Goal: Task Accomplishment & Management: Manage account settings

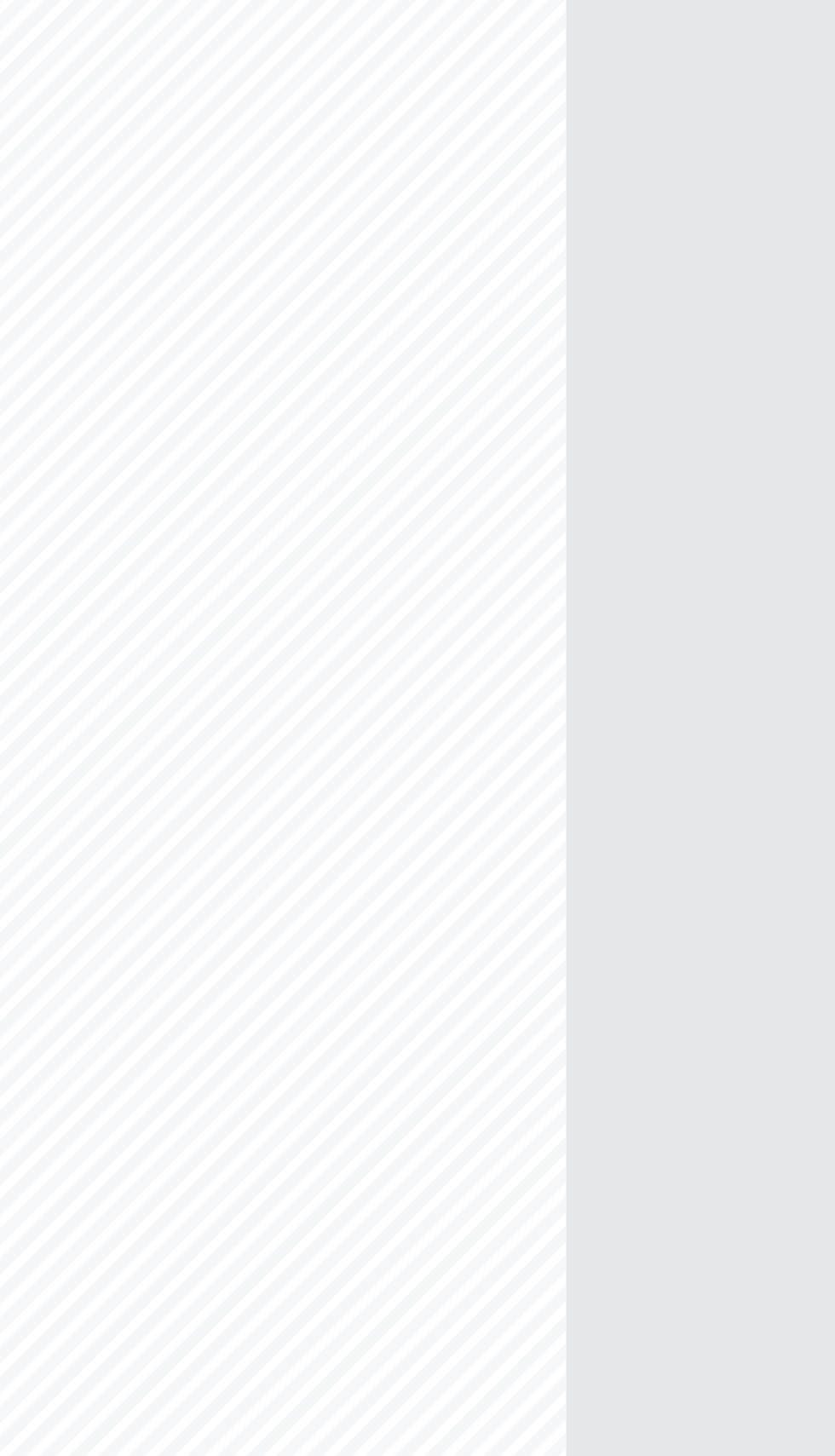
click at [430, 725] on div "Rebaño Cabezas VV Collares 7 PRUEBA 1" at bounding box center [579, 747] width 376 height 1316
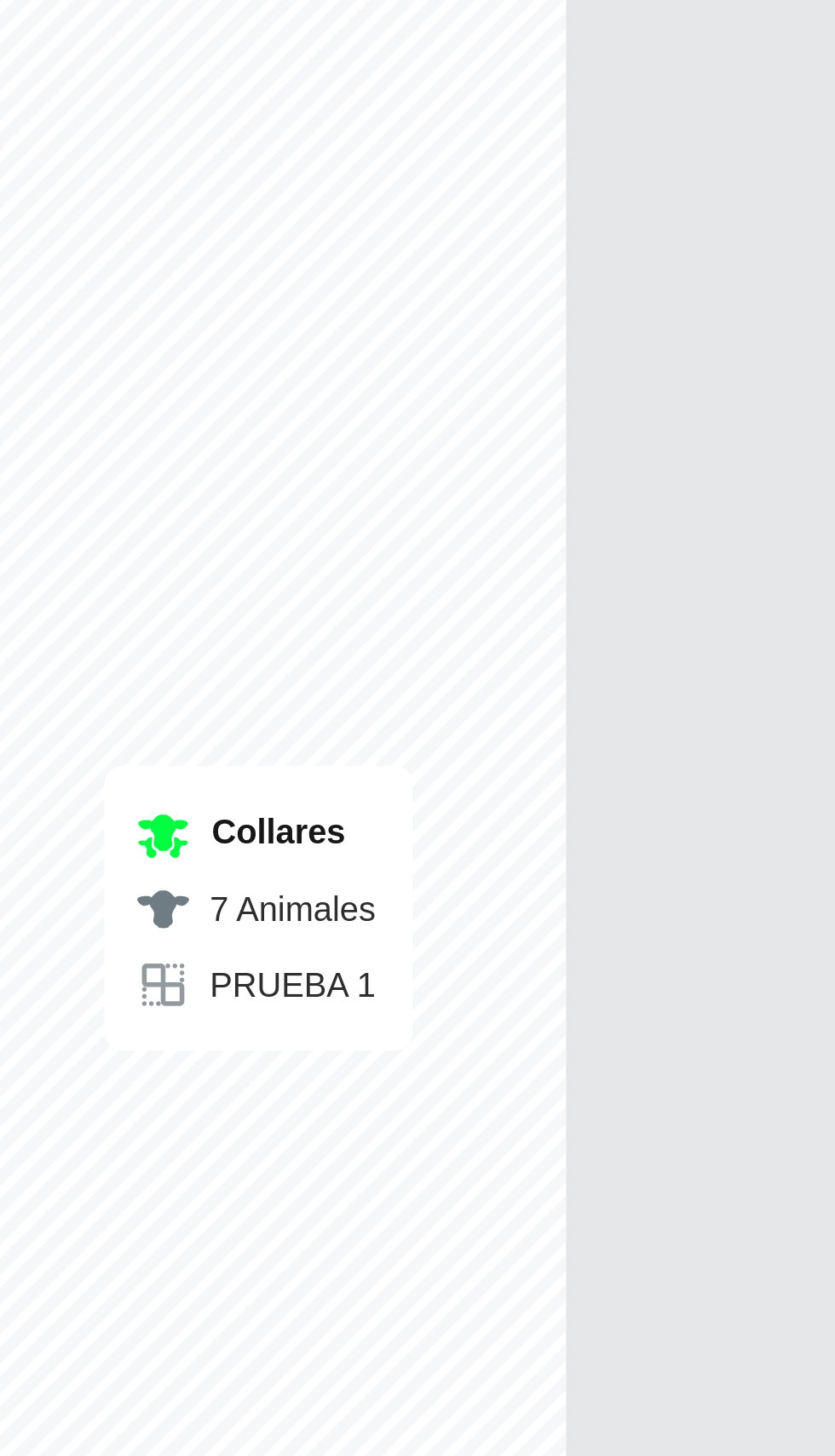
checkbox input "true"
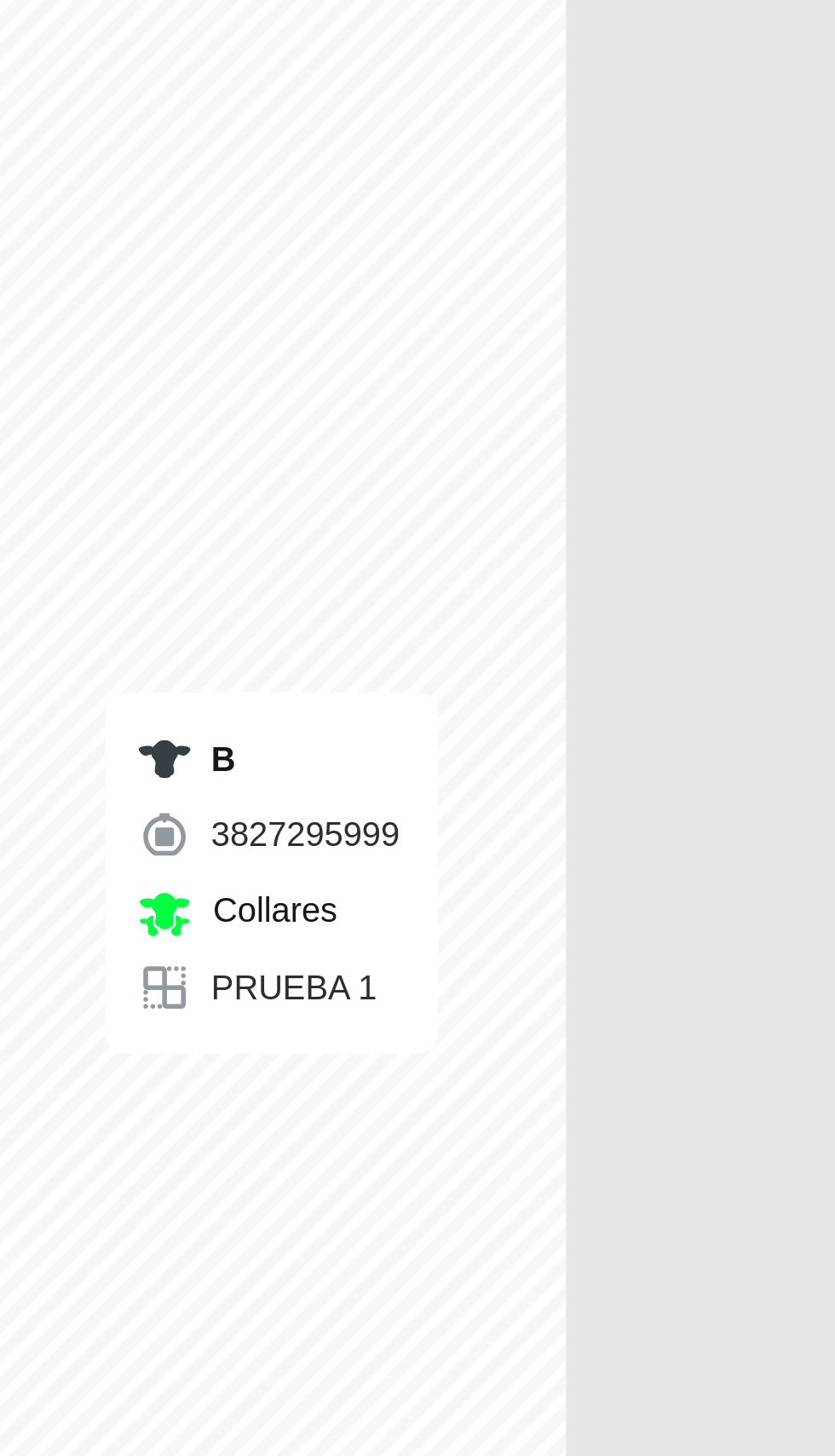
checkbox input "false"
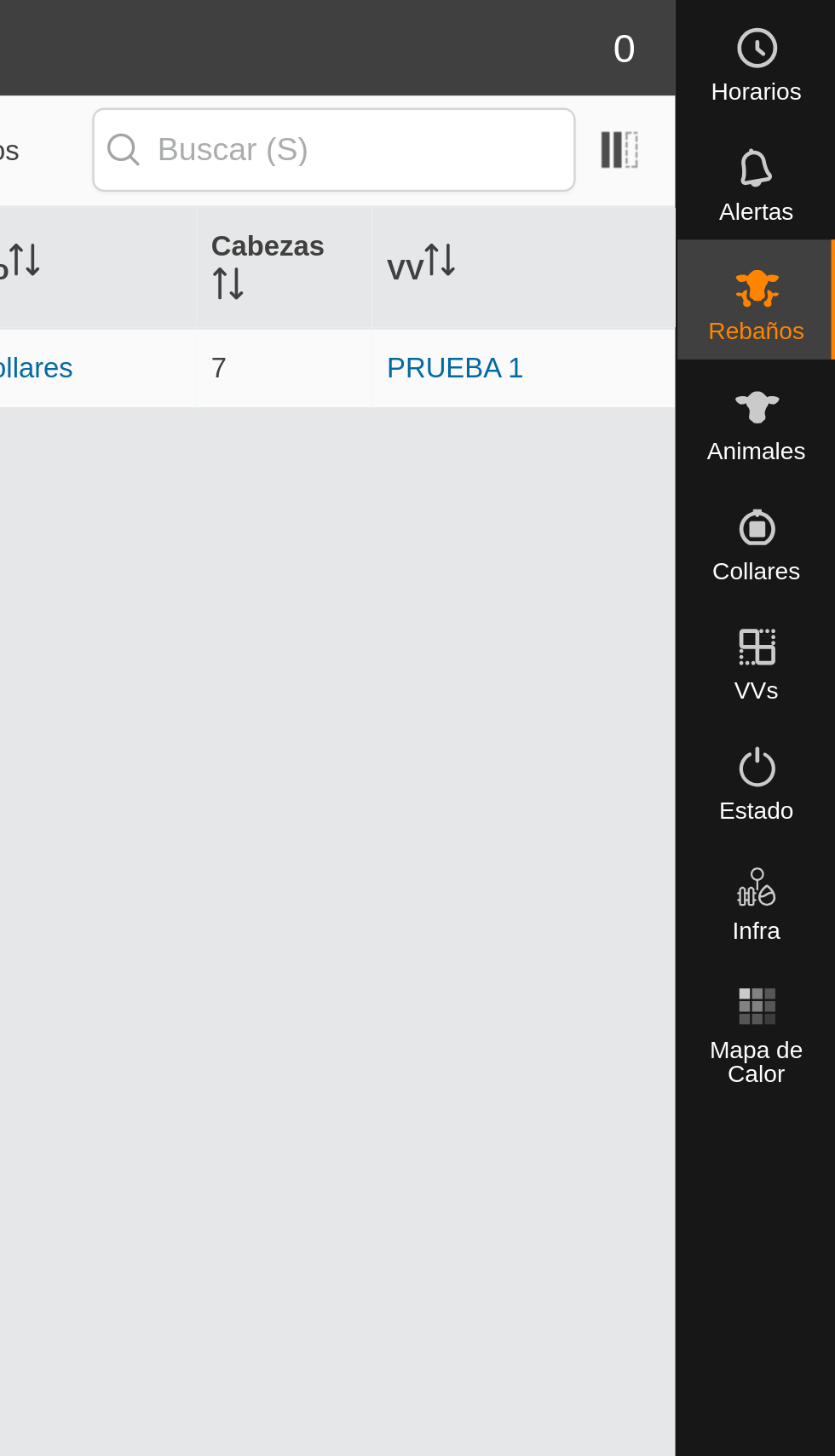
click at [789, 79] on es-notification-svg-icon at bounding box center [802, 71] width 31 height 27
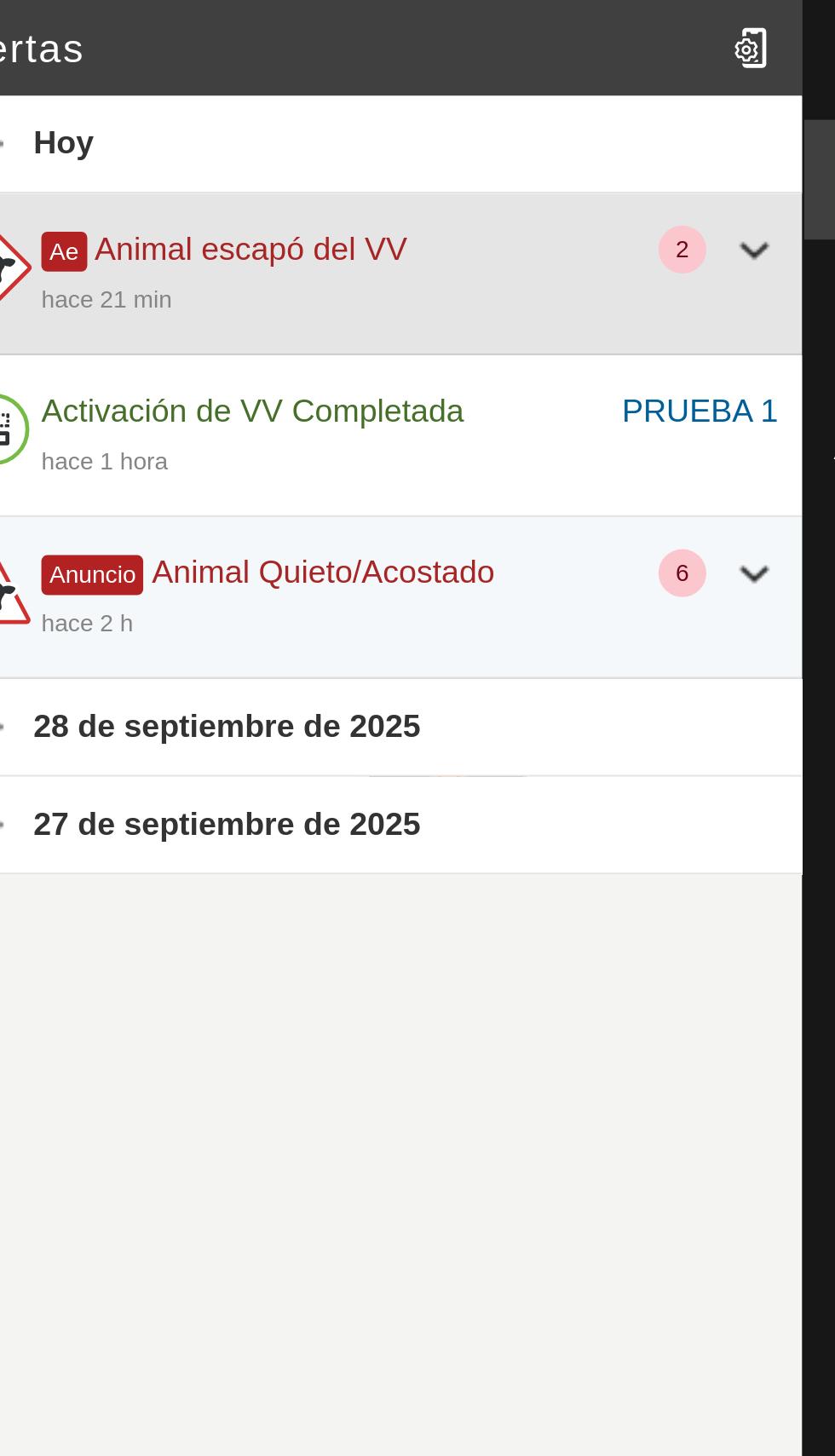
click at [735, 117] on div "hace 21 min" at bounding box center [599, 127] width 315 height 20
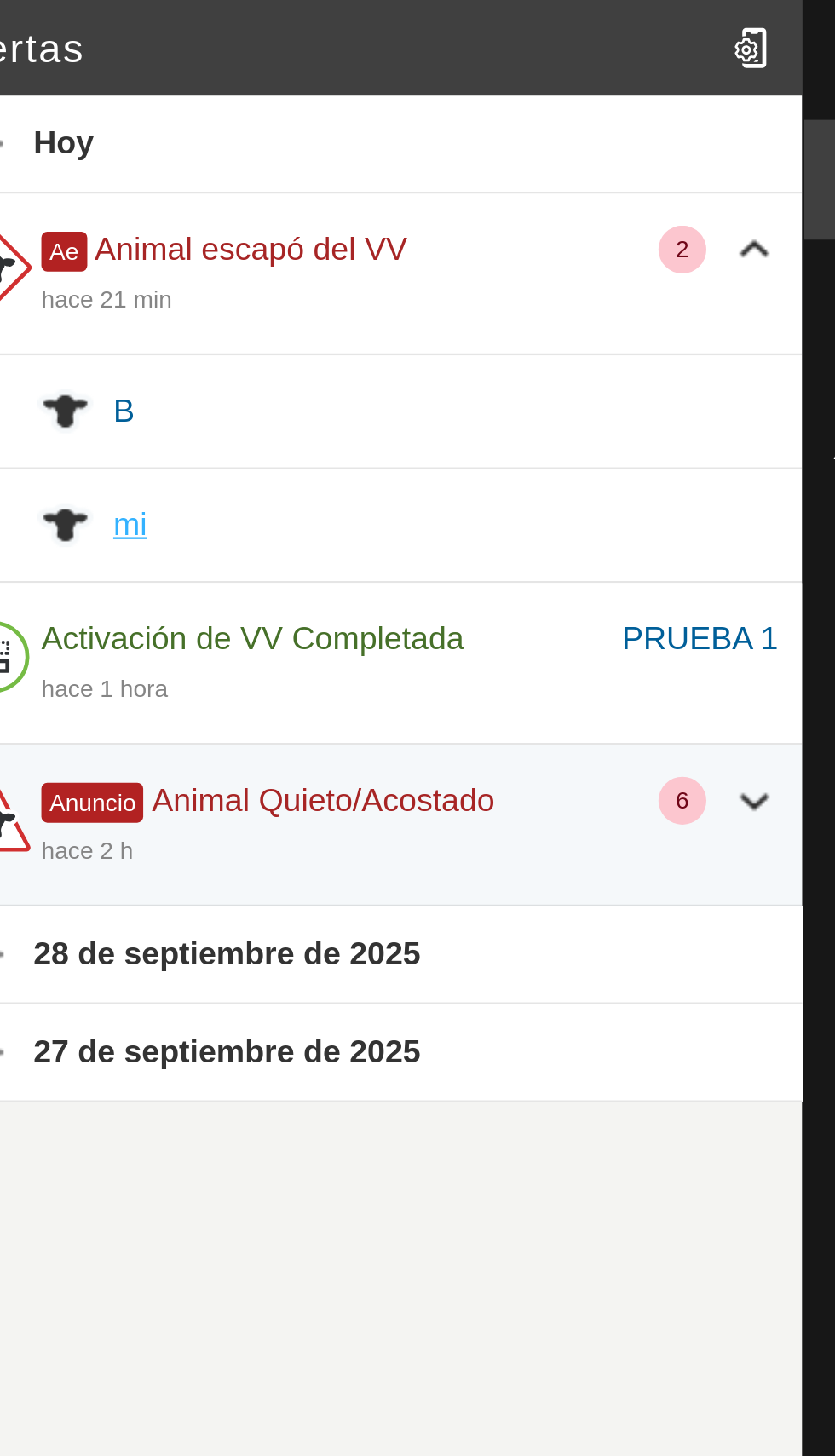
click at [473, 228] on font "mi" at bounding box center [480, 224] width 15 height 15
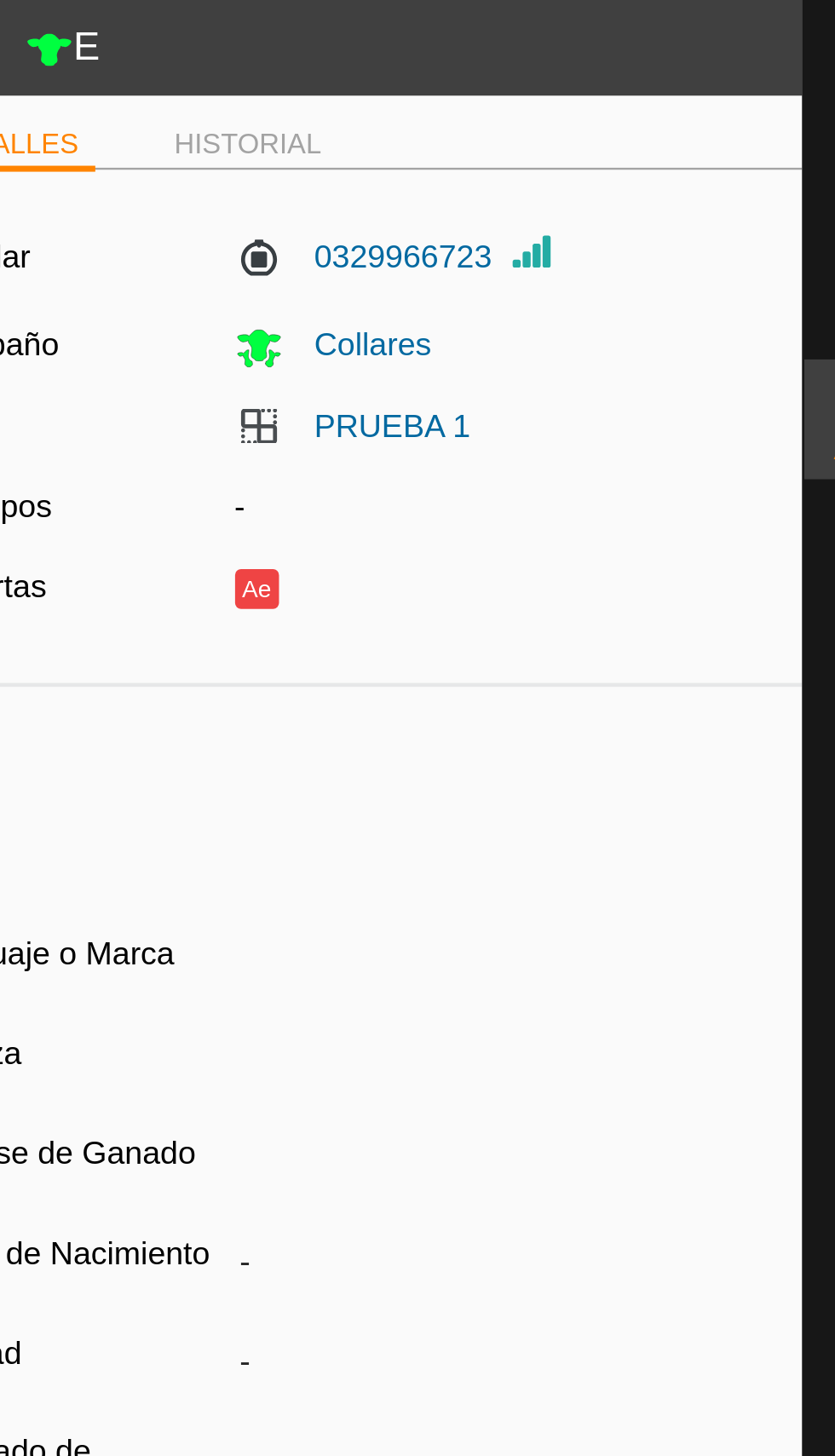
type input "E"
type input "-"
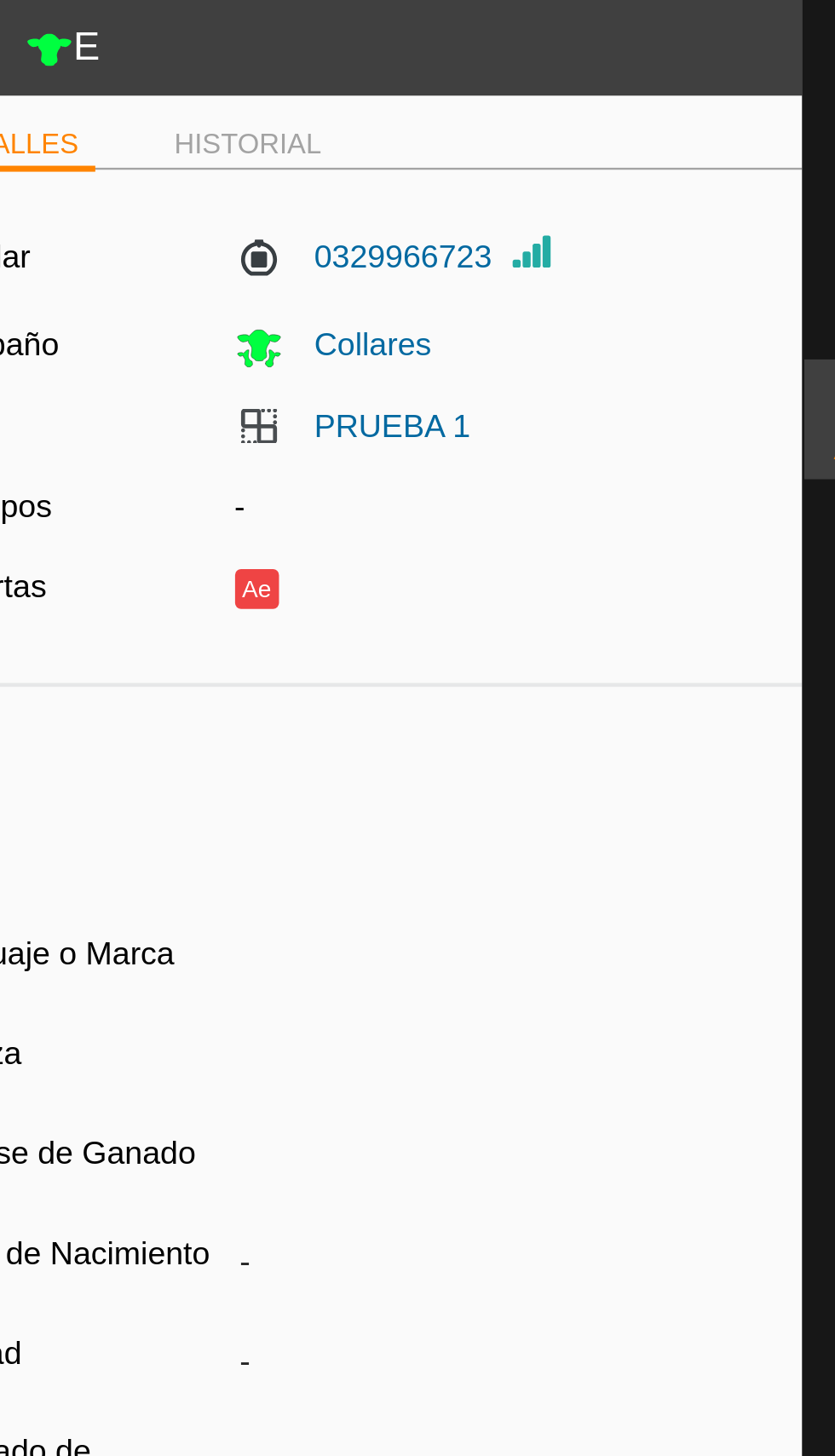
type input "0 kg"
type input "-"
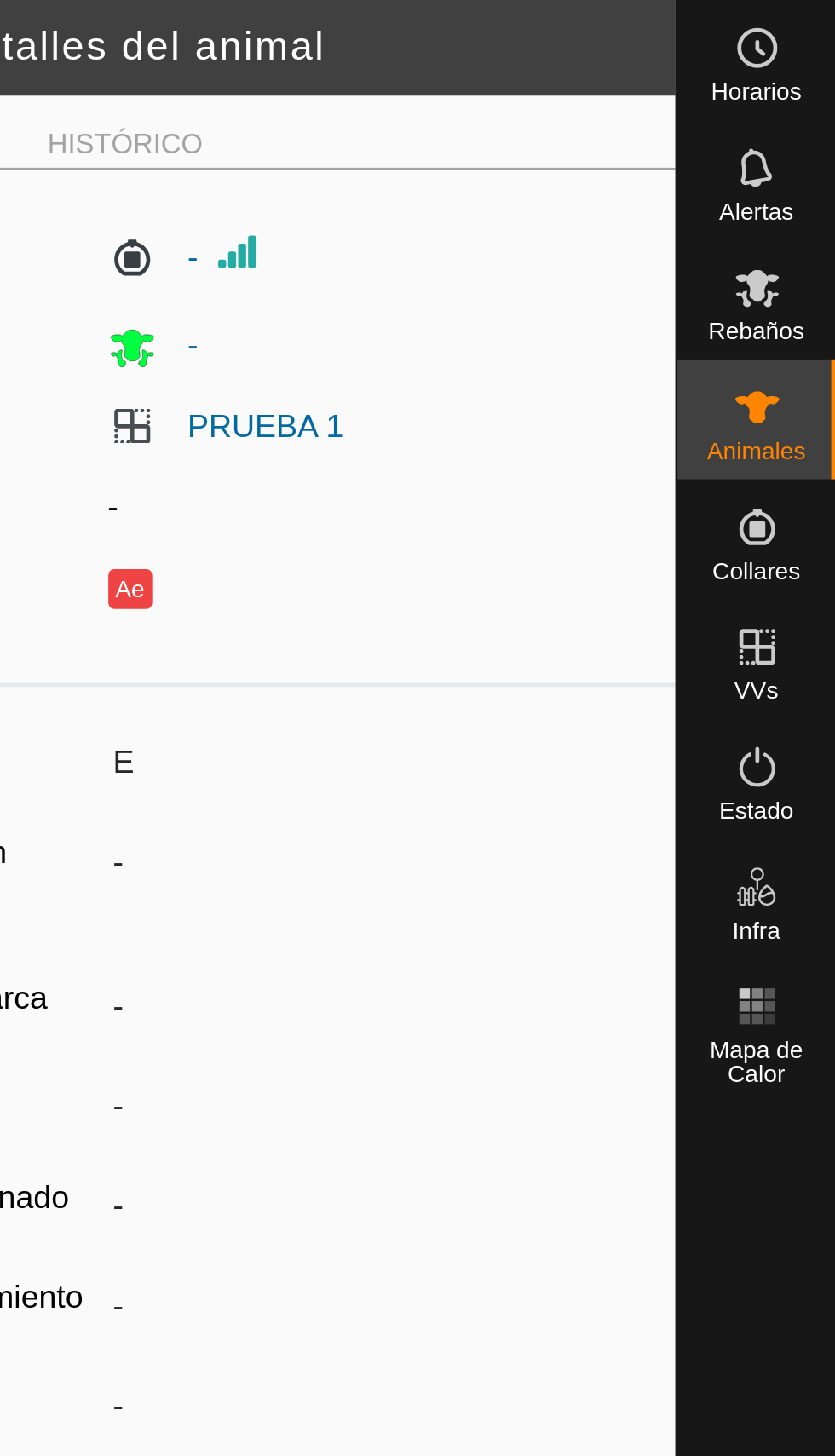
click at [788, 79] on es-notification-svg-icon at bounding box center [802, 71] width 31 height 27
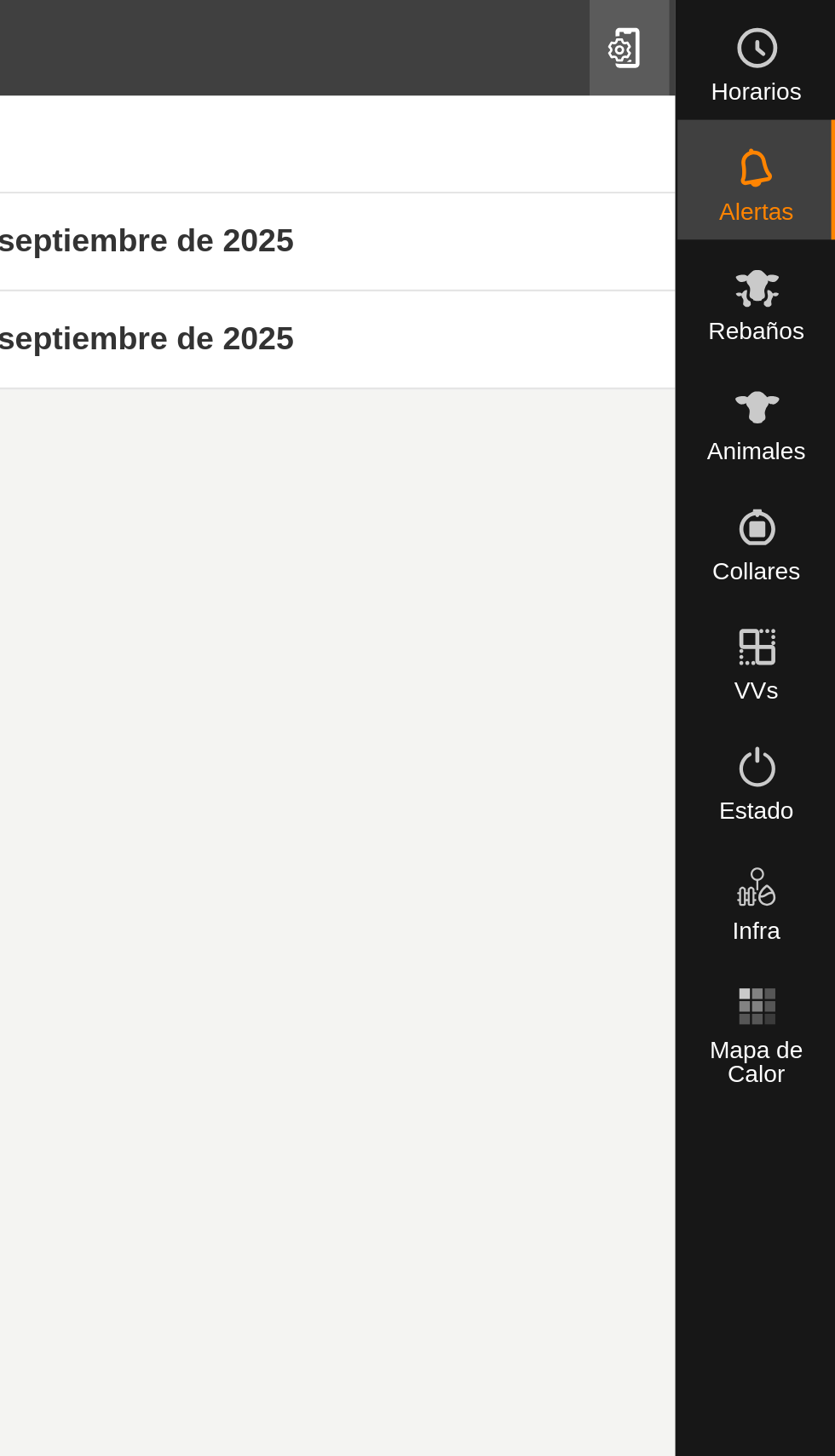
click at [734, 19] on div at bounding box center [747, 21] width 34 height 48
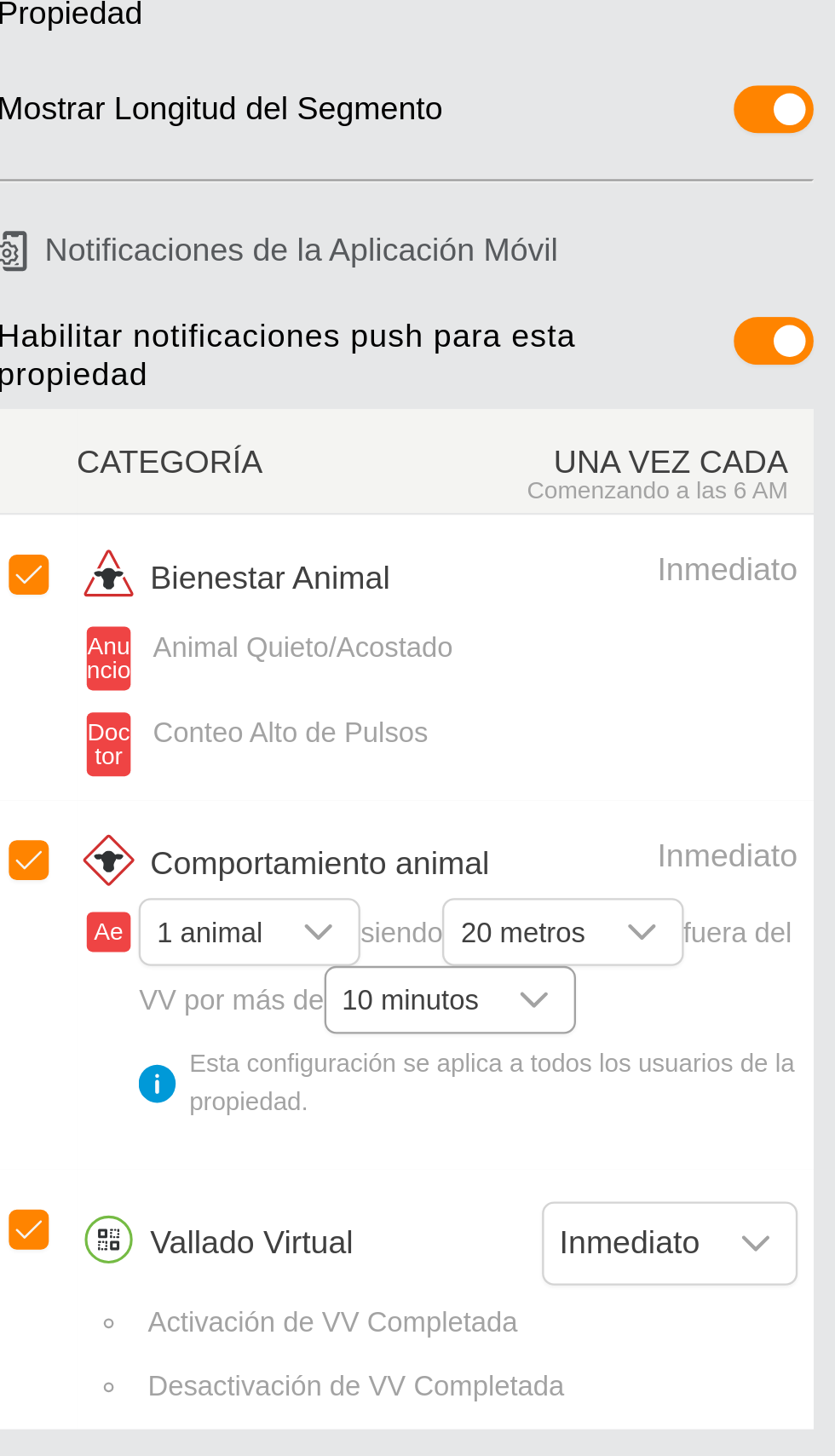
click at [637, 590] on icon "disparador desplegable" at bounding box center [634, 583] width 14 height 14
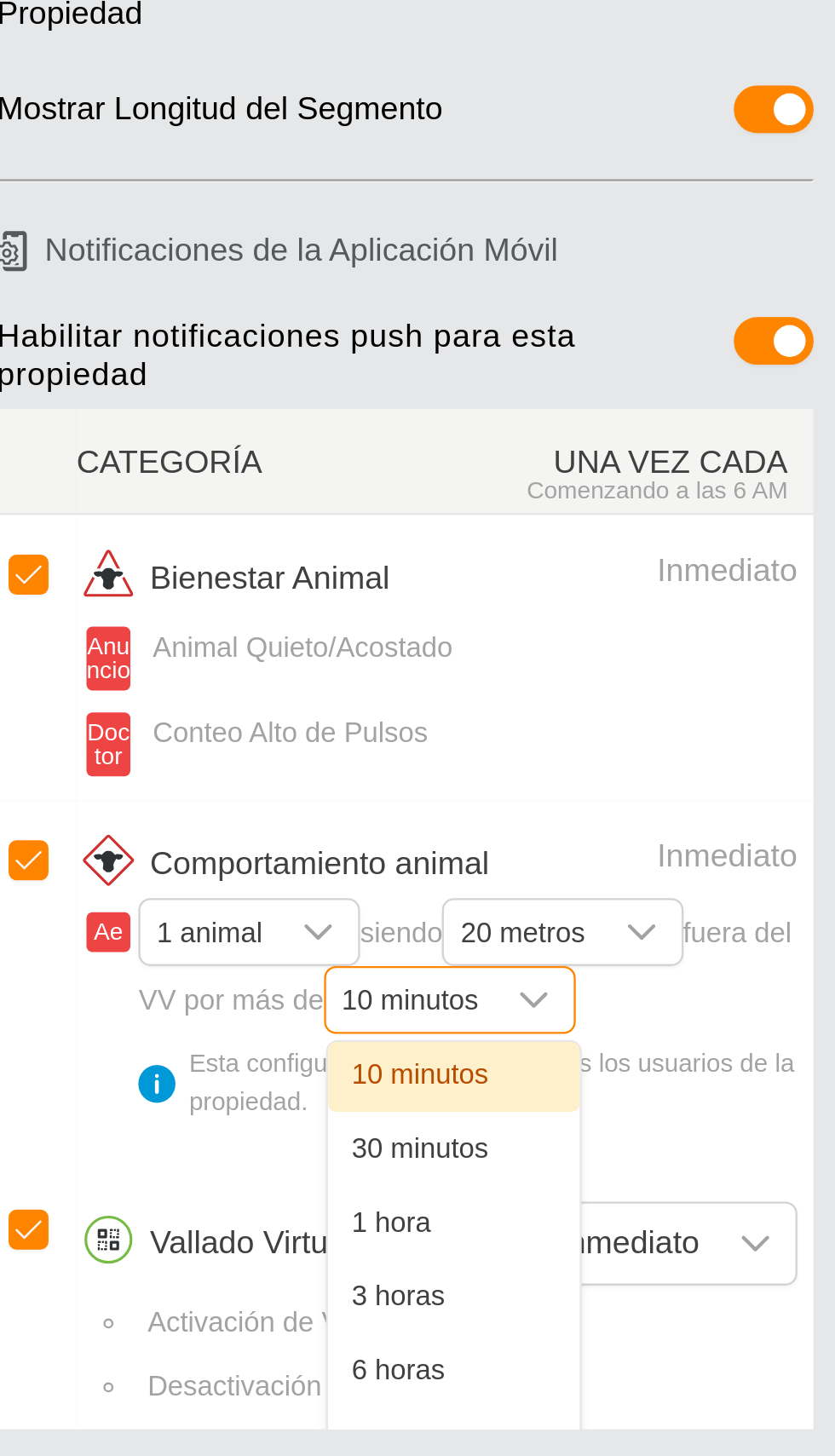
click at [622, 616] on li "10 minutos" at bounding box center [600, 616] width 108 height 30
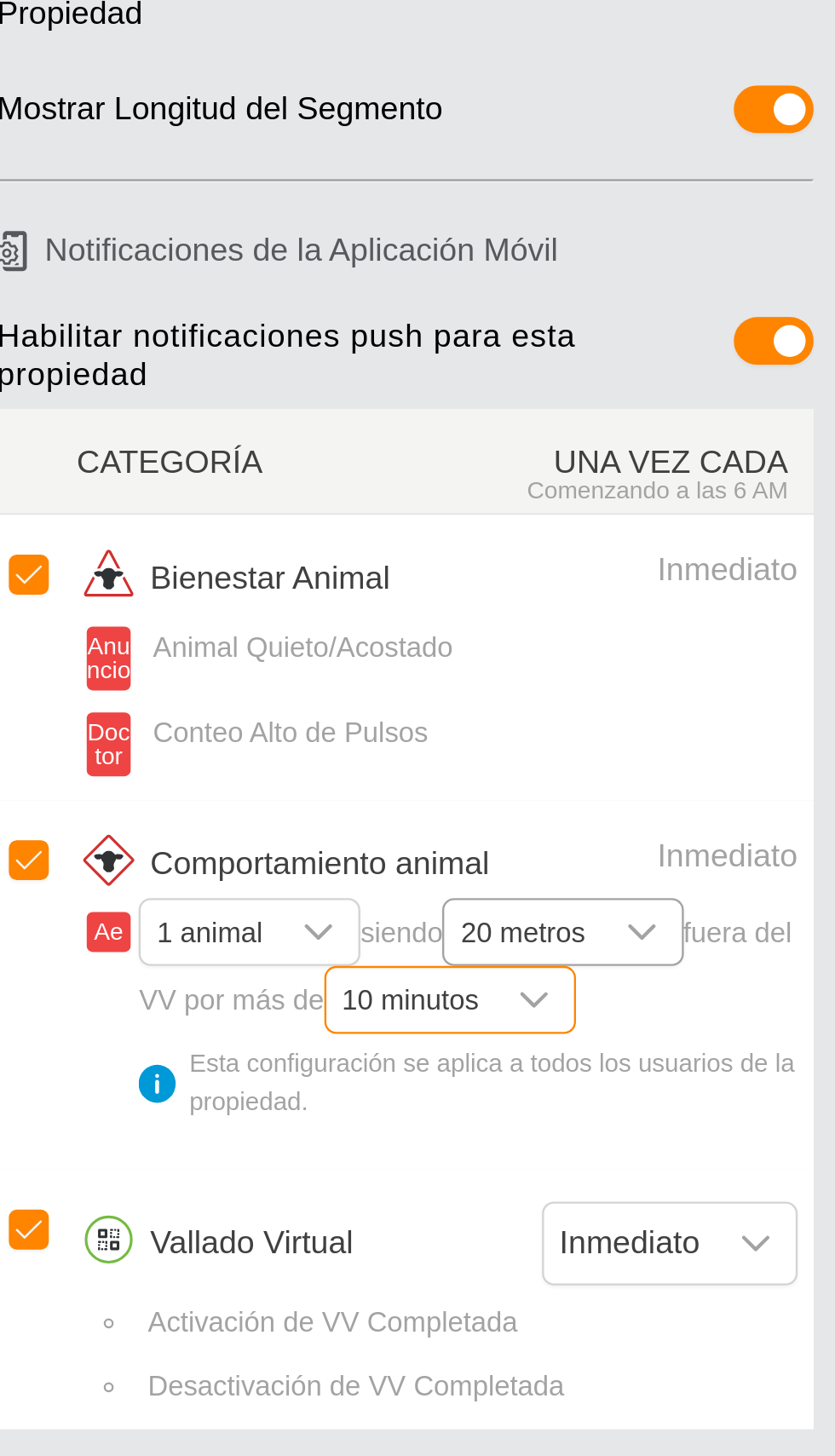
click at [684, 561] on icon "disparador desplegable" at bounding box center [680, 554] width 14 height 14
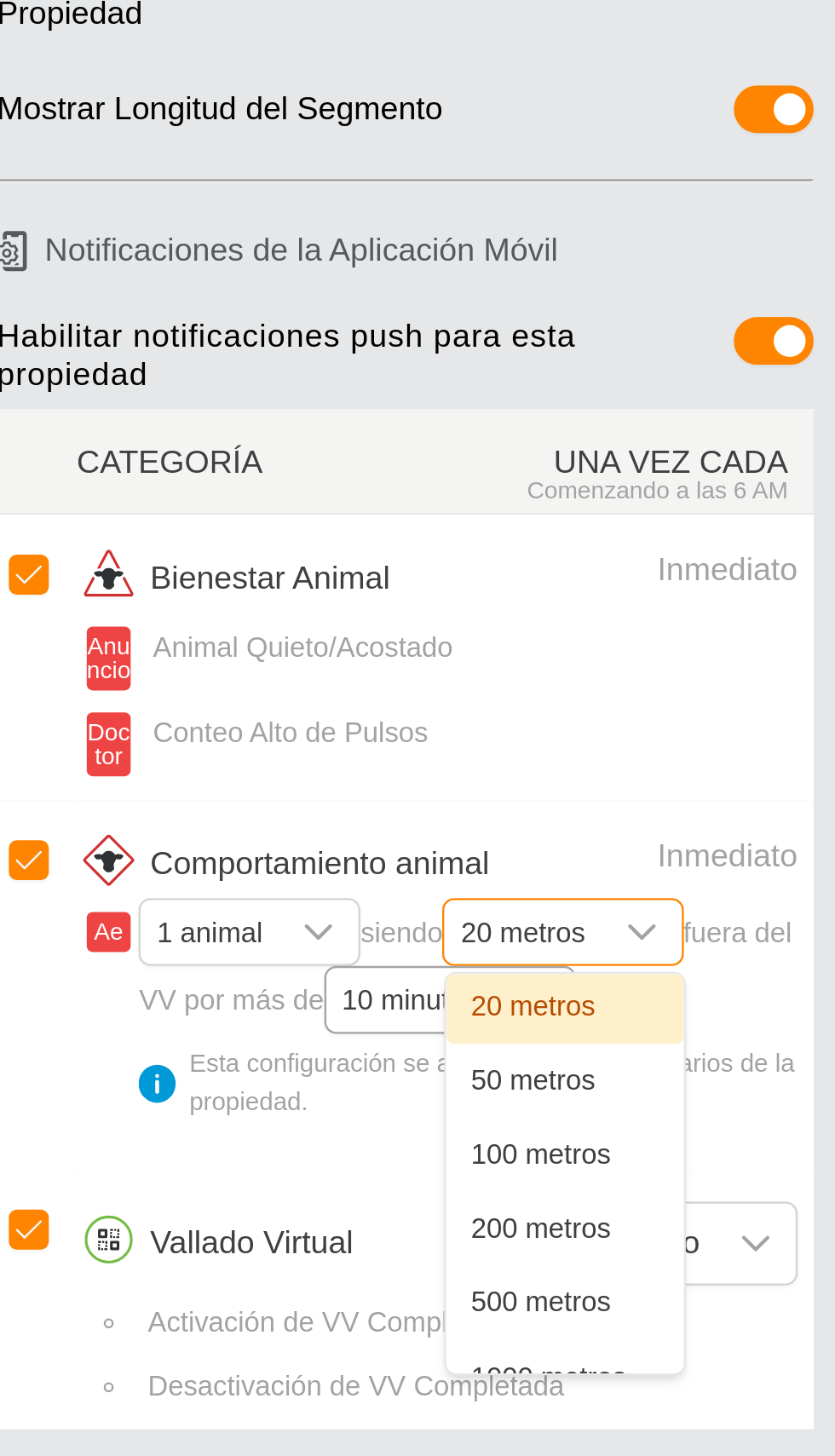
click at [434, 613] on td at bounding box center [421, 576] width 34 height 159
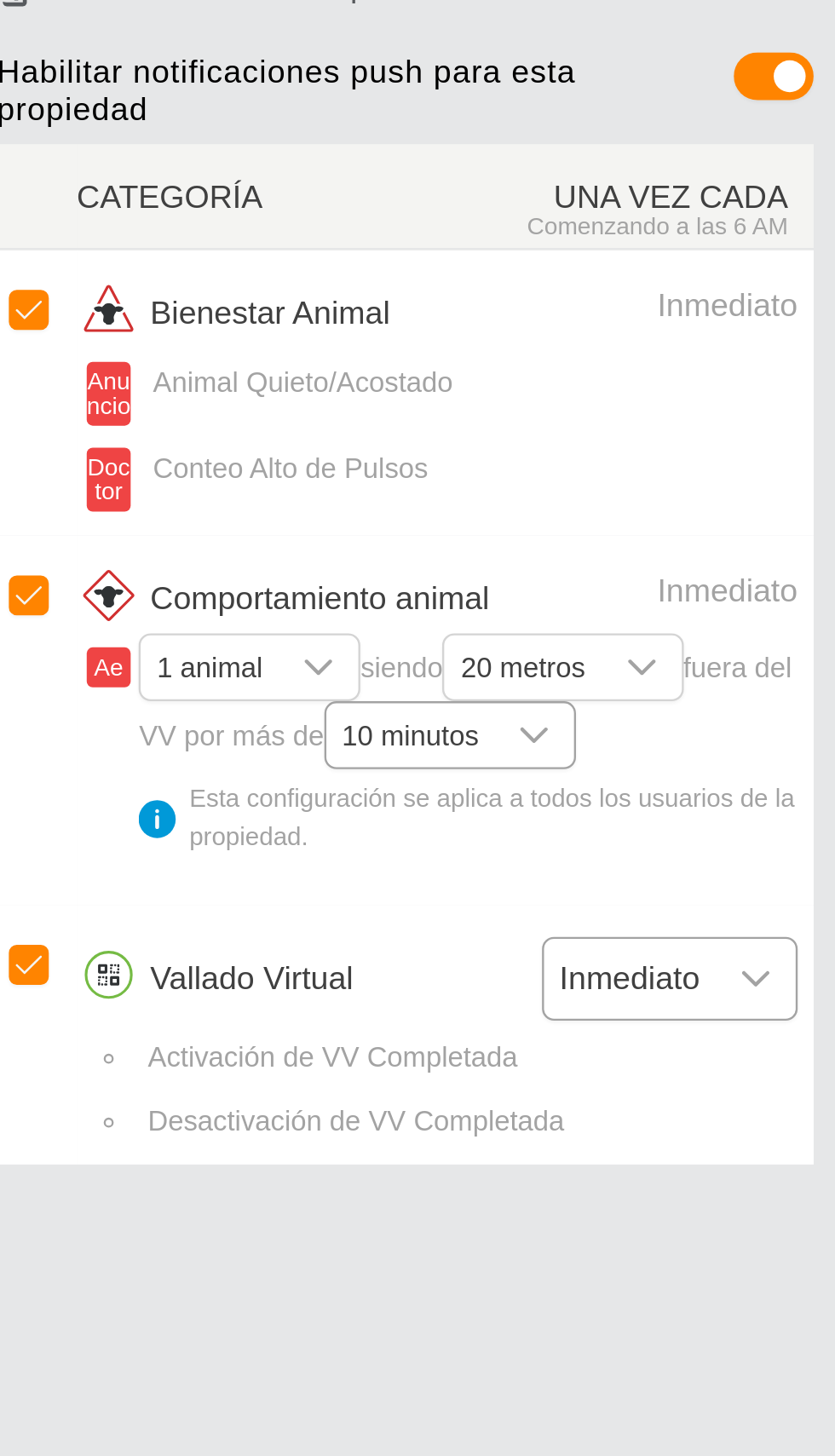
click at [733, 702] on div "disparador desplegable" at bounding box center [729, 687] width 34 height 34
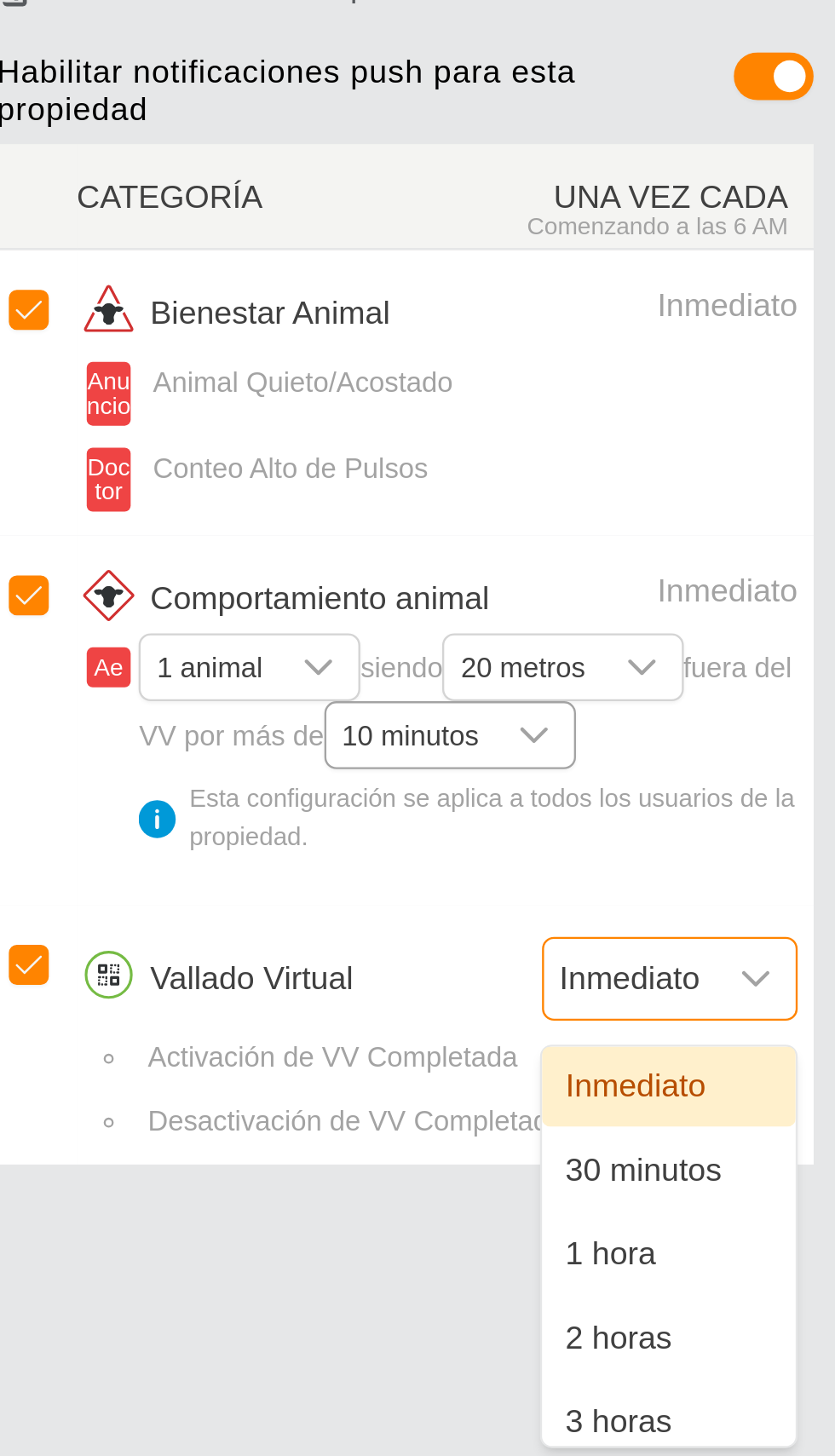
click at [453, 632] on div "Ae 1 animal siendo 20 metros fuera del VV por más de 10 minutos Esta configurac…" at bounding box center [595, 595] width 304 height 101
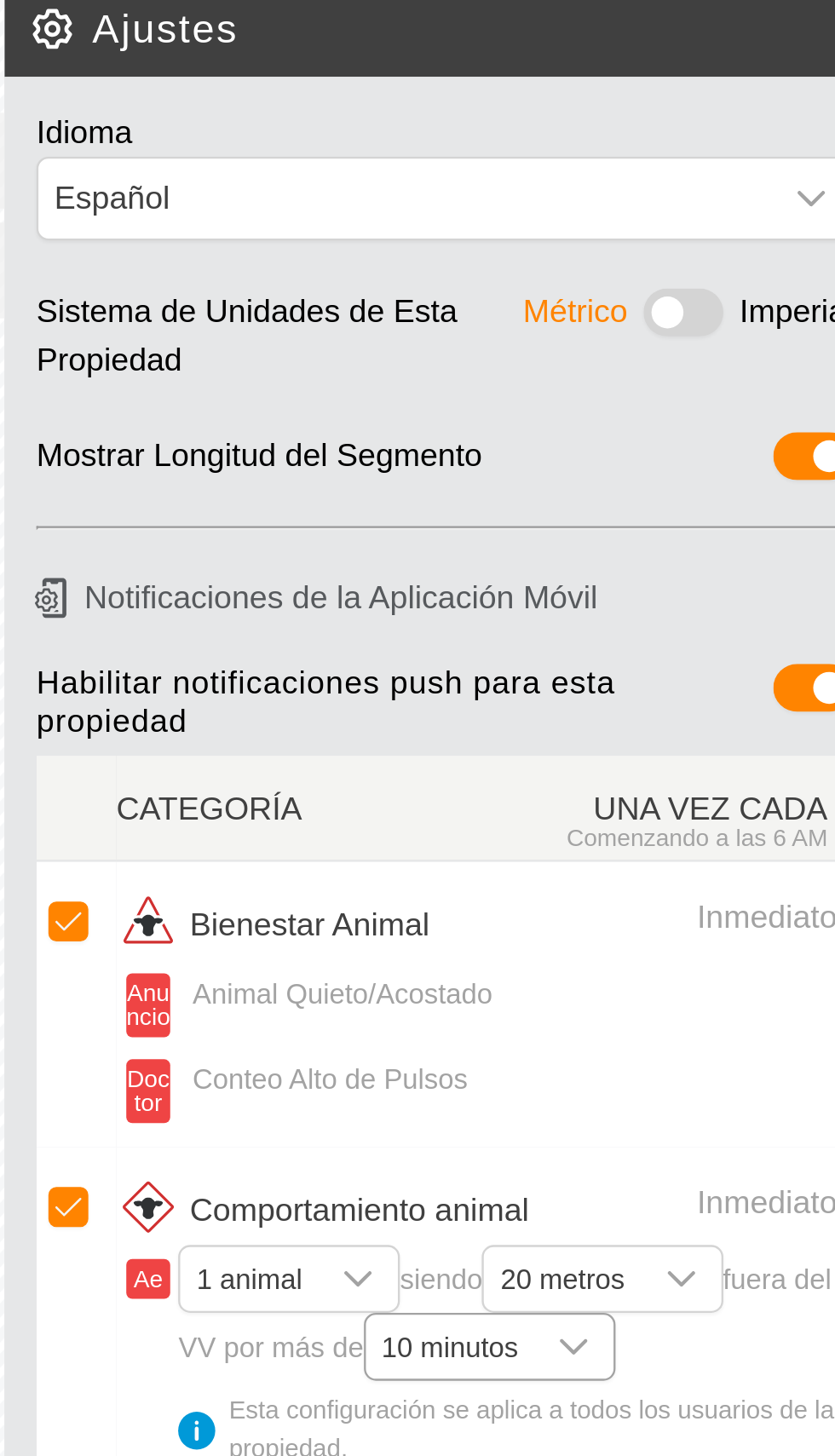
click at [478, 277] on article "Notificaciones de la Aplicación Móvil Habilitar notificaciones push para esta p…" at bounding box center [579, 510] width 376 height 538
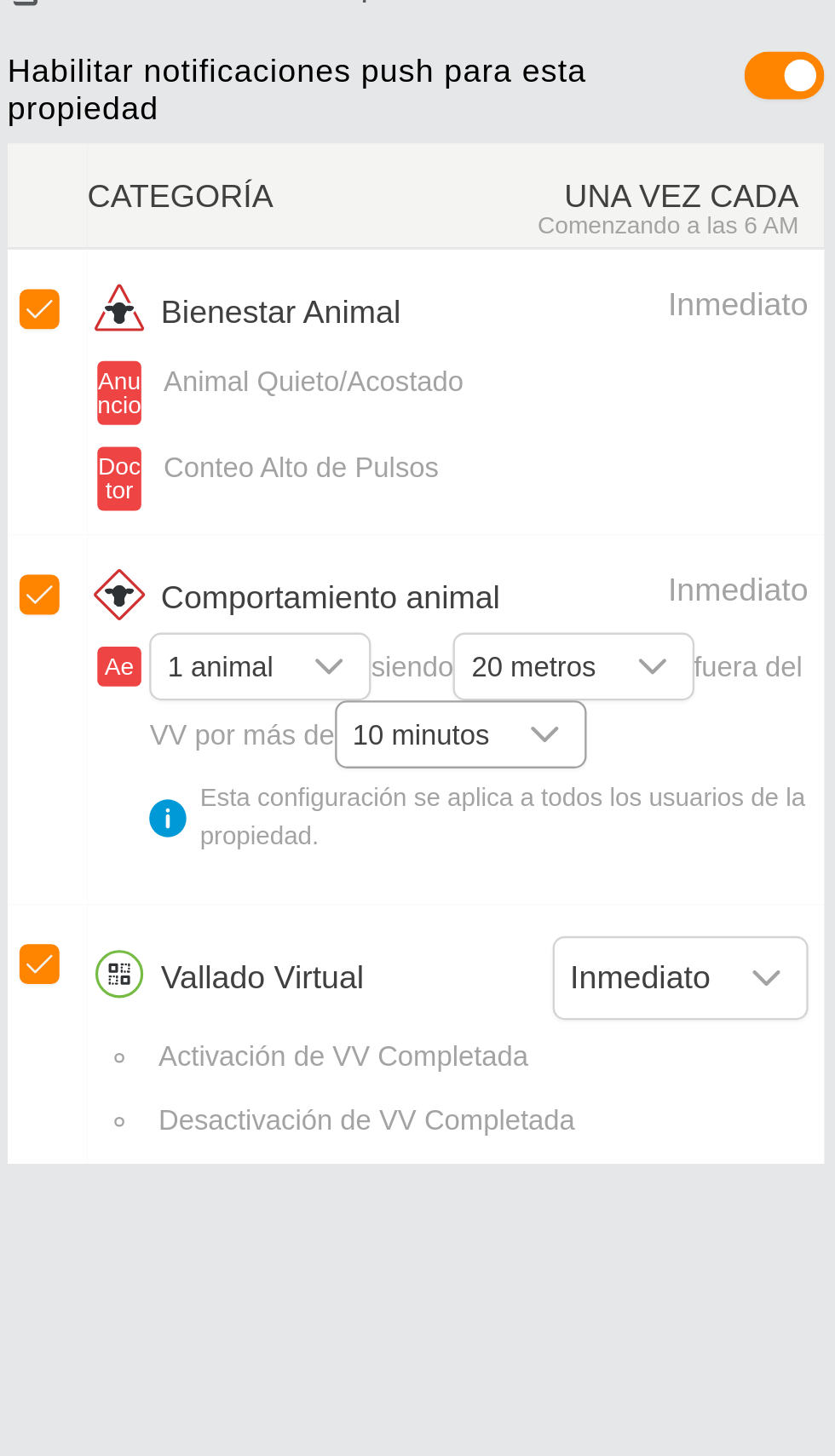
scroll to position [65, 0]
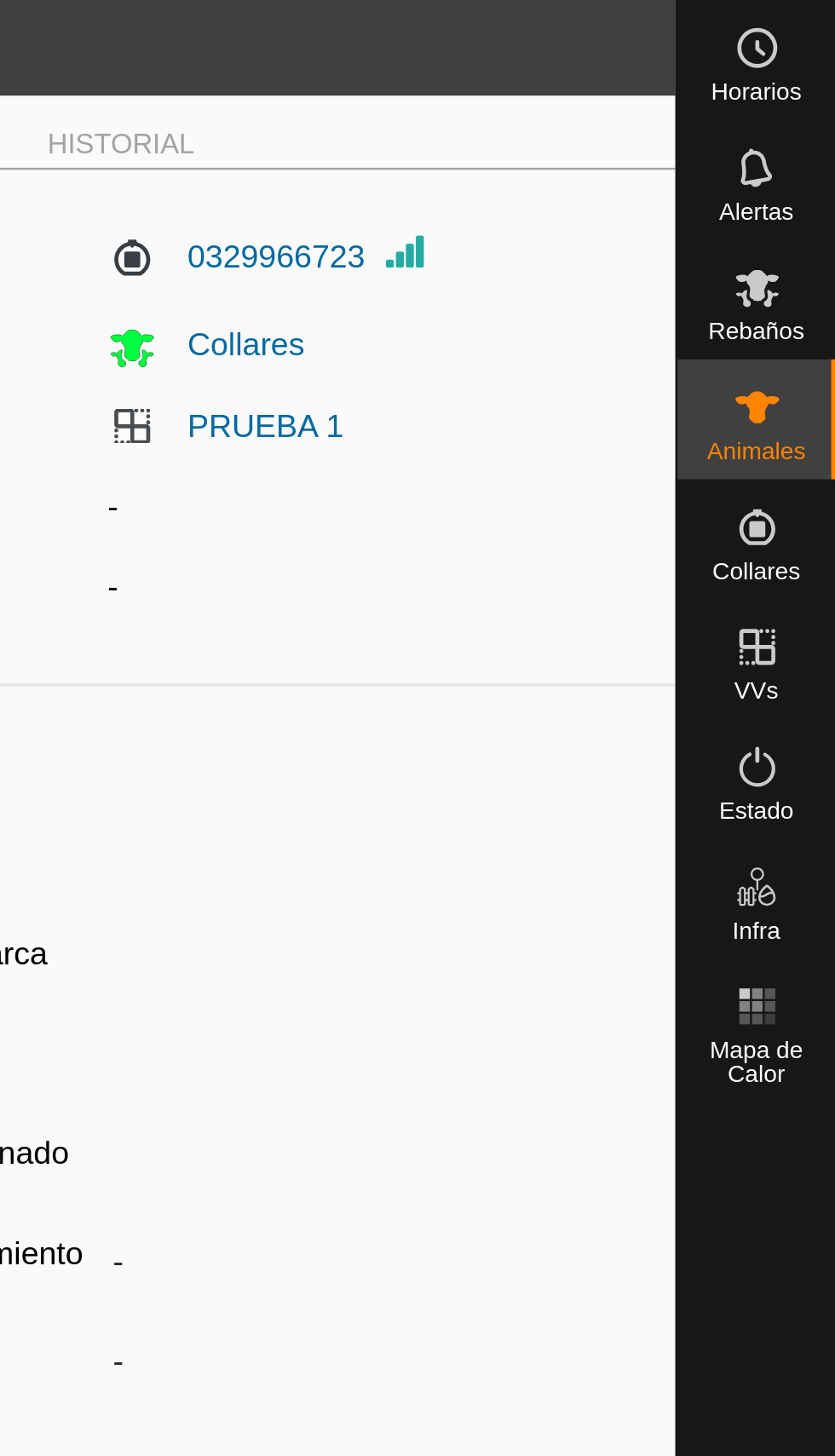
type input "E"
type input "-"
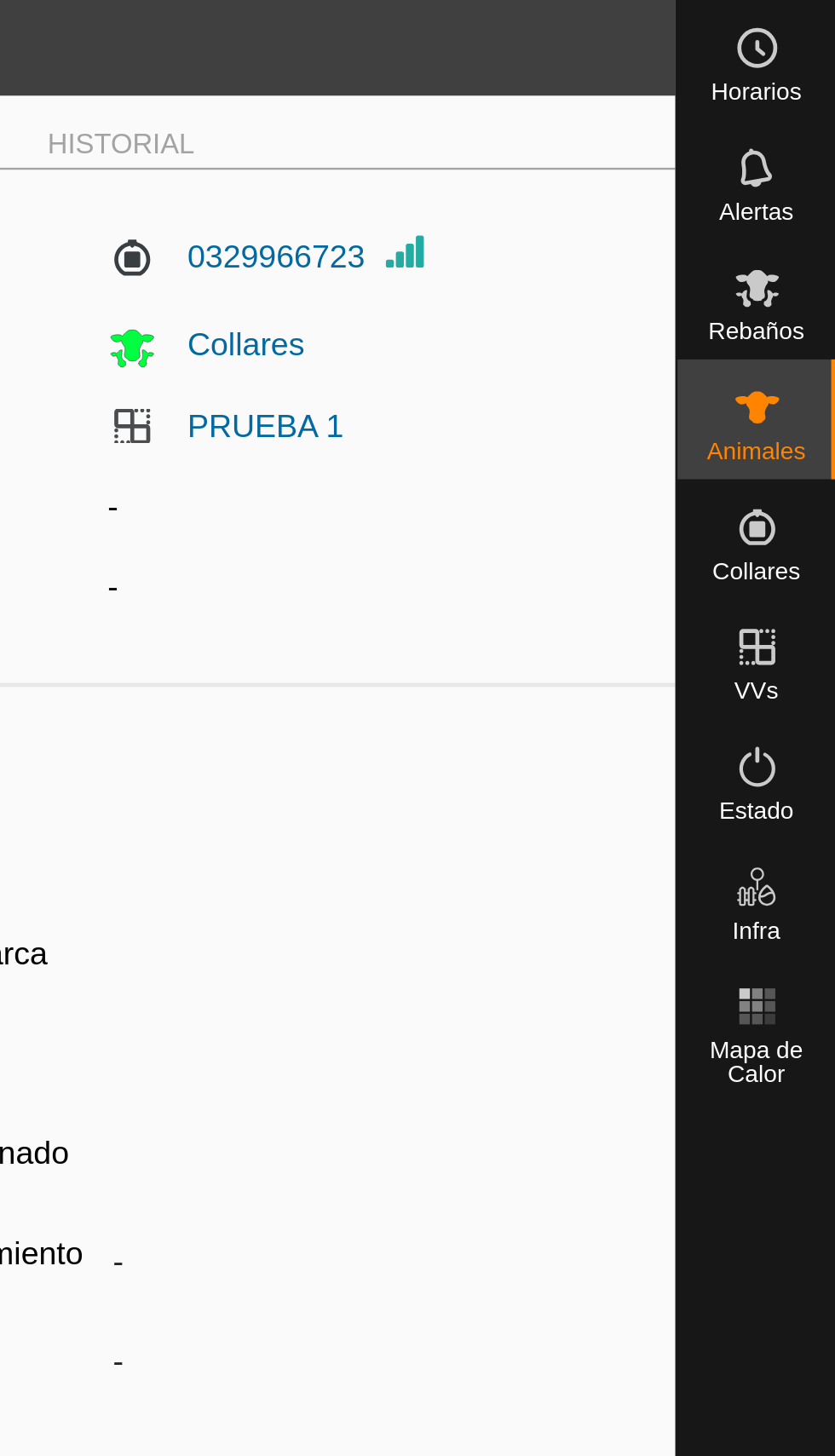
type input "0 kg"
type input "-"
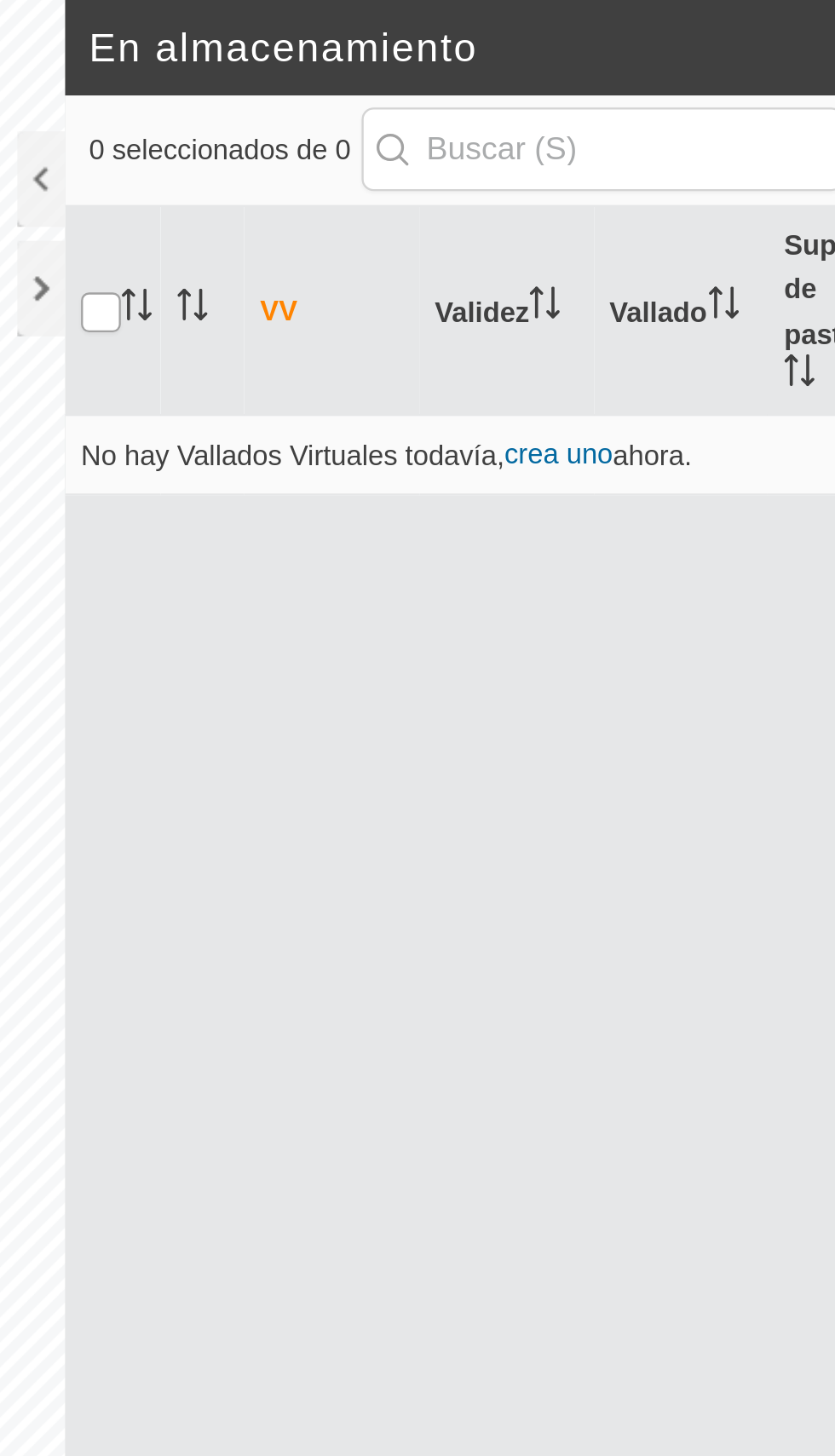
click at [411, 125] on input "checkbox" at bounding box center [407, 133] width 17 height 17
checkbox input "true"
click at [418, 125] on icon "Activar para ordenar" at bounding box center [422, 131] width 14 height 14
